Goal: Information Seeking & Learning: Check status

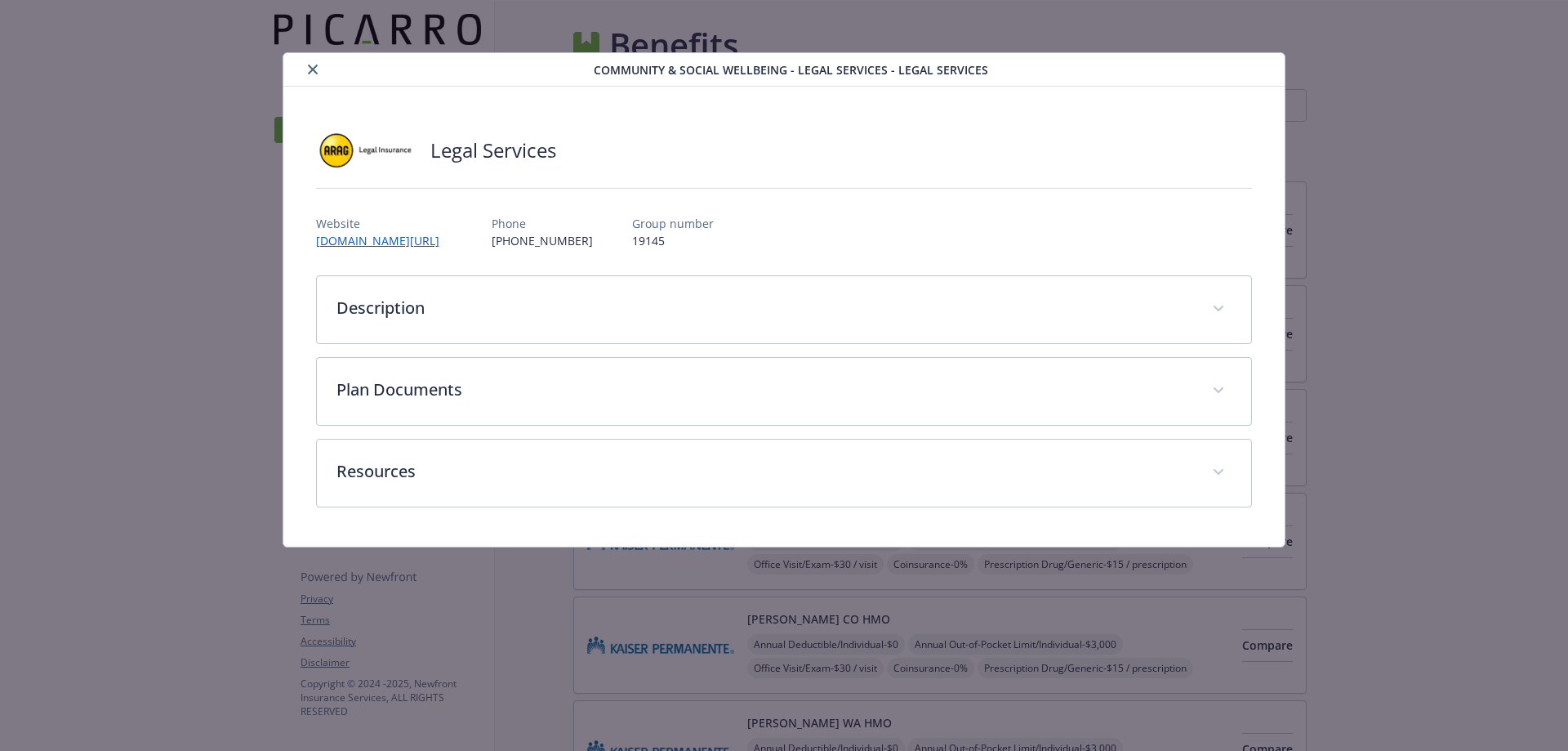
click at [309, 66] on icon "close" at bounding box center [312, 70] width 10 height 10
